Goal: Information Seeking & Learning: Find specific fact

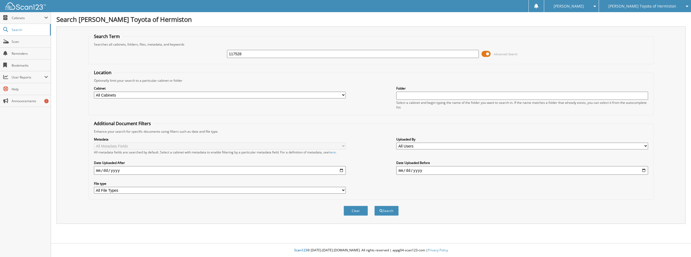
type input "117528"
click at [374, 206] on button "Search" at bounding box center [386, 211] width 24 height 10
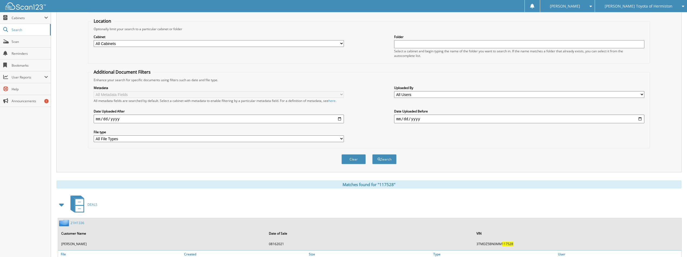
scroll to position [213, 0]
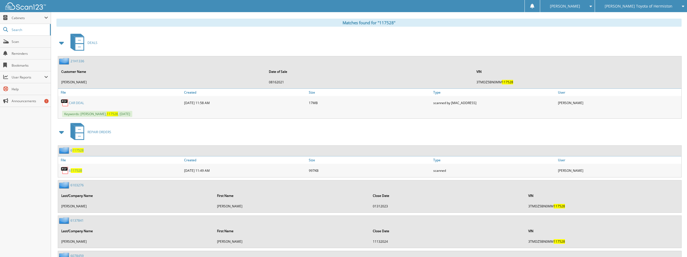
click at [76, 60] on link "21H1336" at bounding box center [77, 61] width 14 height 5
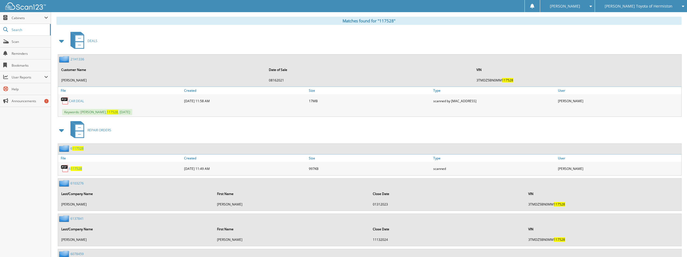
scroll to position [216, 0]
click at [80, 149] on span "117528" at bounding box center [77, 148] width 11 height 5
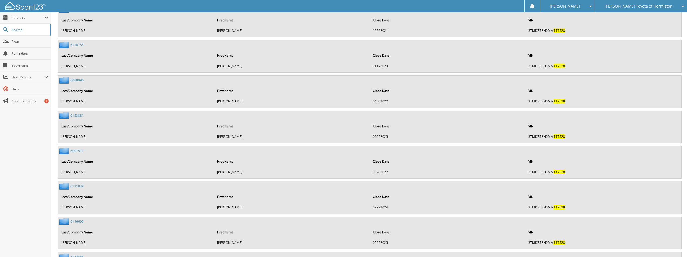
scroll to position [510, 0]
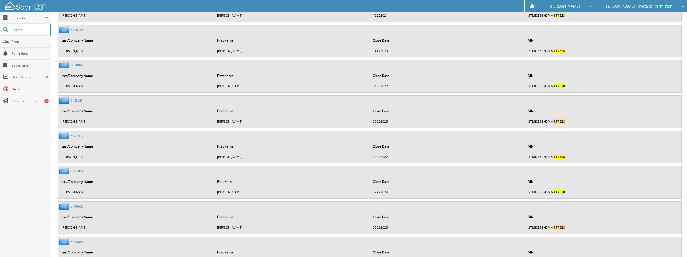
click at [74, 100] on link "6153881" at bounding box center [76, 100] width 13 height 5
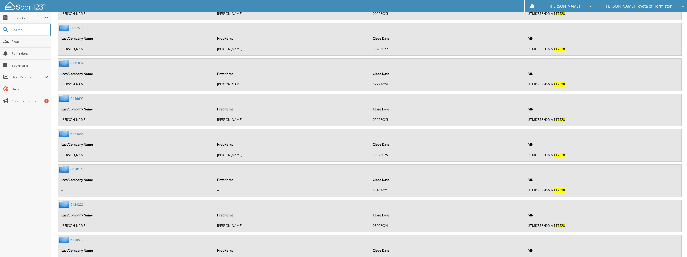
scroll to position [591, 0]
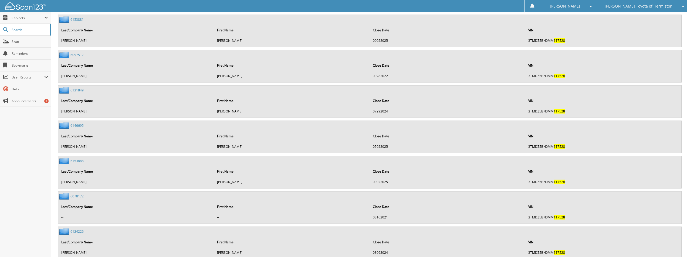
click at [74, 161] on link "6153888" at bounding box center [76, 161] width 13 height 5
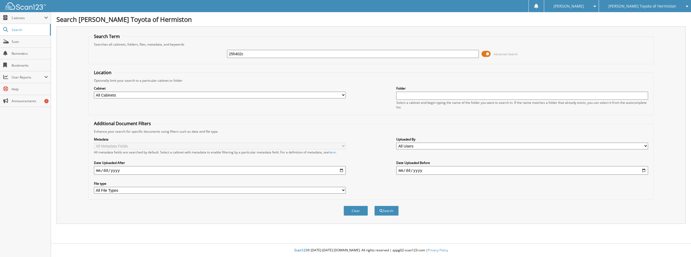
type input "25h402c"
click at [374, 206] on button "Search" at bounding box center [386, 211] width 24 height 10
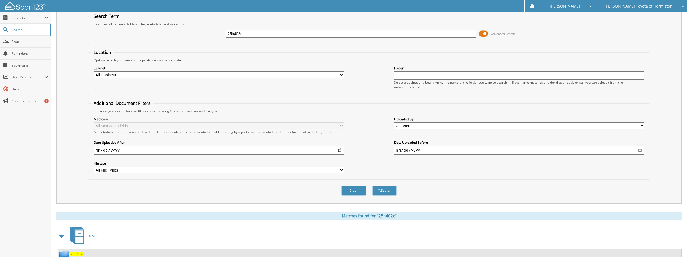
scroll to position [40, 0]
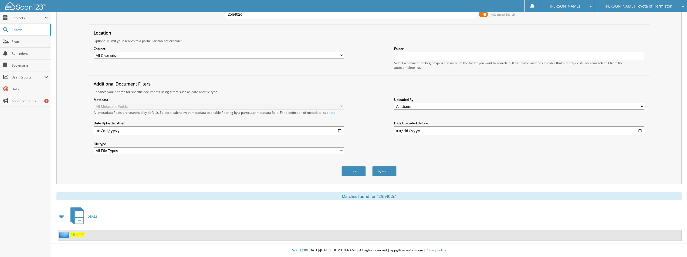
click at [81, 233] on span "25H402C" at bounding box center [77, 235] width 14 height 5
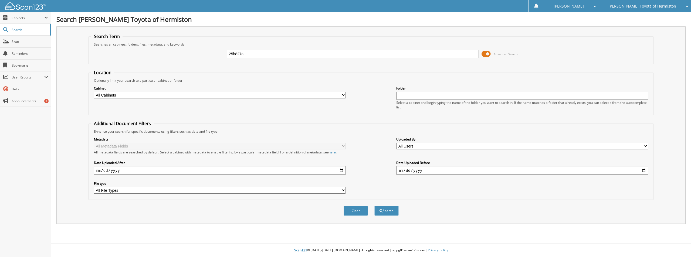
type input "25h827a"
click at [374, 206] on button "Search" at bounding box center [386, 211] width 24 height 10
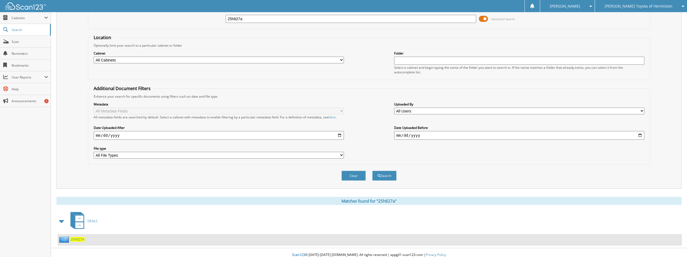
scroll to position [40, 0]
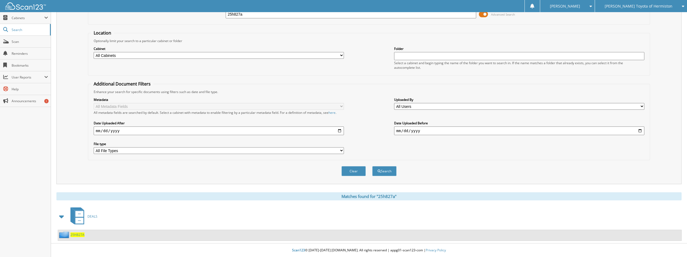
click at [79, 237] on span "25H827A" at bounding box center [77, 235] width 14 height 5
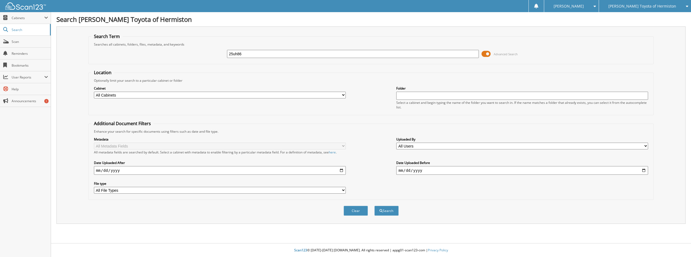
type input "25uh86"
click at [374, 206] on button "Search" at bounding box center [386, 211] width 24 height 10
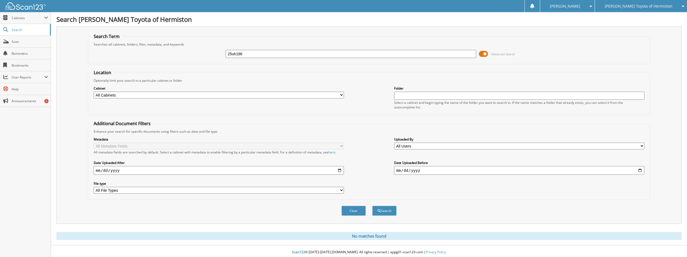
type input "25uh186"
click at [372, 206] on button "Search" at bounding box center [384, 211] width 24 height 10
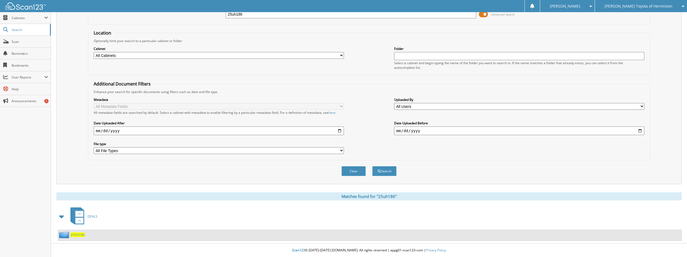
click at [78, 237] on span "25UH186" at bounding box center [77, 235] width 14 height 5
